Goal: Transaction & Acquisition: Download file/media

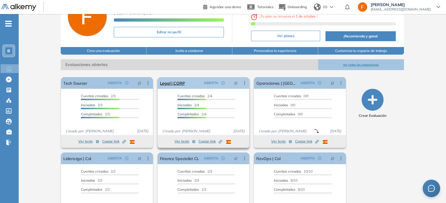
scroll to position [70, 0]
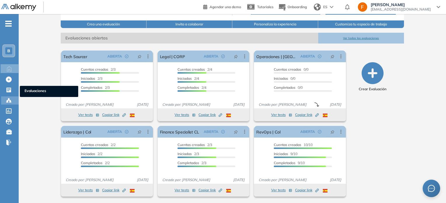
click at [4, 98] on div "Candidatos Candidatos" at bounding box center [10, 100] width 18 height 8
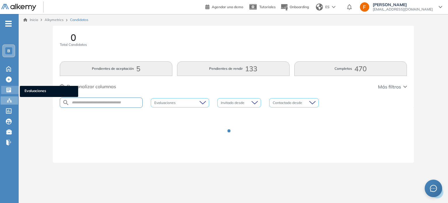
click at [4, 92] on div "Evaluaciones Evaluaciones" at bounding box center [10, 90] width 18 height 8
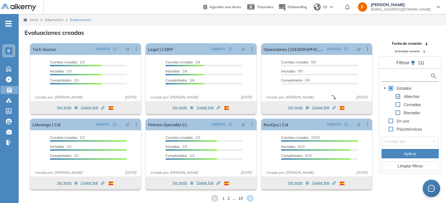
click at [411, 77] on input "text" at bounding box center [406, 76] width 47 height 6
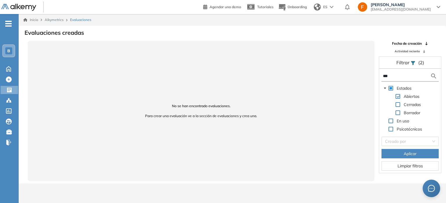
type input "***"
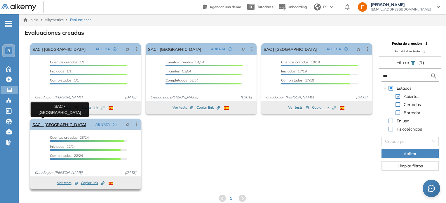
click at [41, 128] on link "SAC - [GEOGRAPHIC_DATA]" at bounding box center [59, 125] width 54 height 12
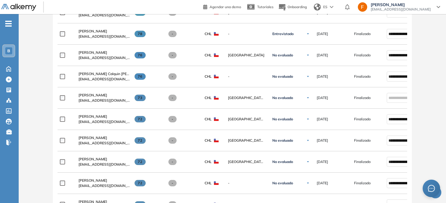
scroll to position [207, 0]
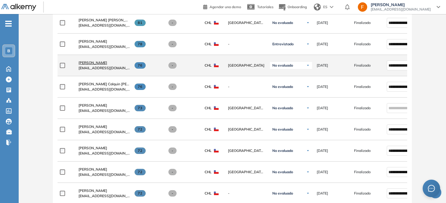
click at [99, 63] on span "[PERSON_NAME]" at bounding box center [93, 62] width 29 height 4
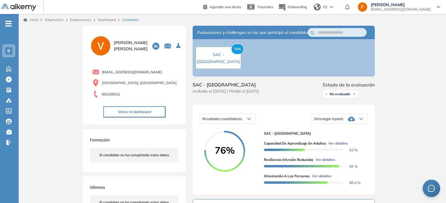
click at [355, 122] on icon at bounding box center [351, 118] width 7 height 7
click at [353, 141] on li "Descargar informe resumido" at bounding box center [336, 138] width 43 height 6
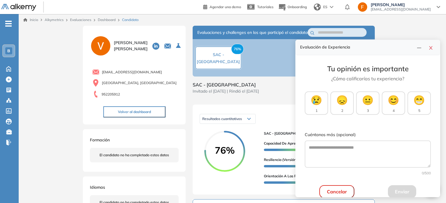
click at [429, 50] on button "button" at bounding box center [430, 47] width 9 height 8
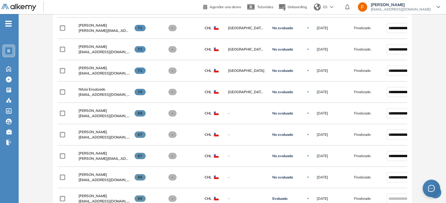
scroll to position [409, 0]
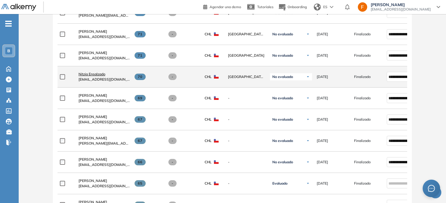
click at [84, 75] on span "Nitzia Ensalzado" at bounding box center [92, 74] width 27 height 4
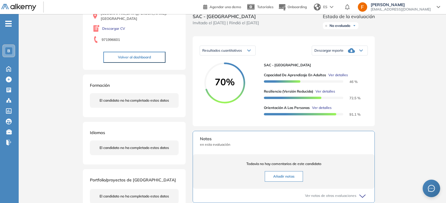
scroll to position [58, 0]
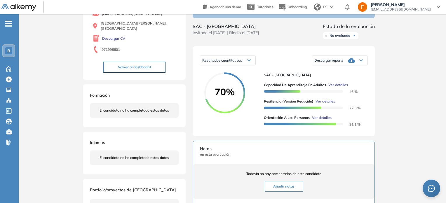
click at [345, 66] on div "Descargar reporte" at bounding box center [339, 61] width 55 height 12
click at [362, 66] on div "Descargar reporte" at bounding box center [339, 61] width 55 height 12
click at [351, 85] on div "Descargar informe resumido" at bounding box center [339, 80] width 55 height 11
click at [349, 83] on li "Descargar informe resumido" at bounding box center [336, 80] width 43 height 6
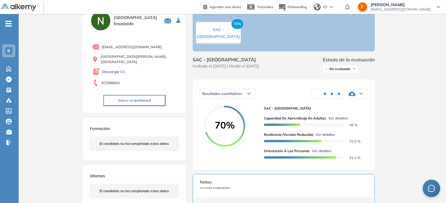
scroll to position [0, 0]
